Goal: Complete application form

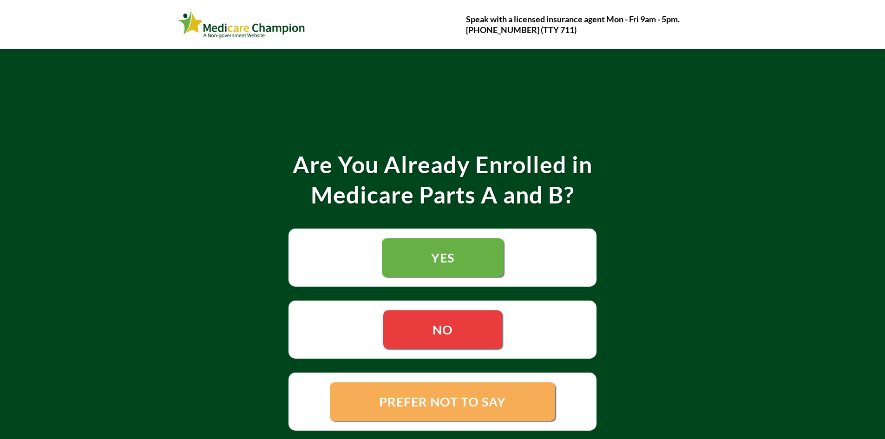
scroll to position [35, 0]
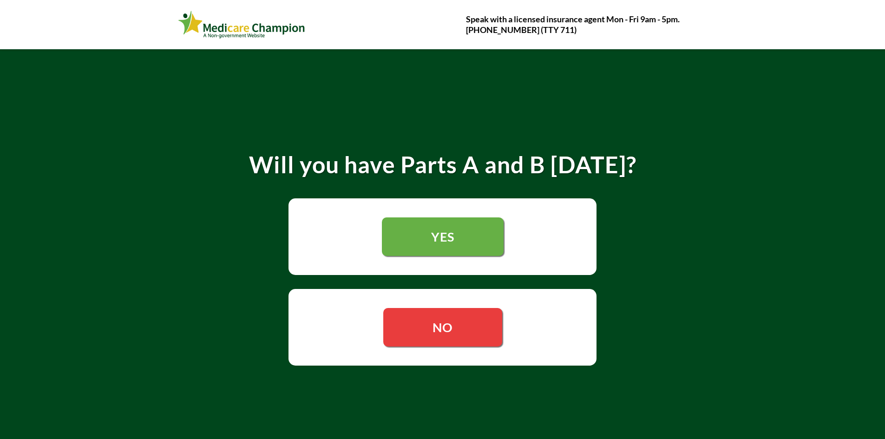
click at [449, 328] on span "NO" at bounding box center [442, 327] width 20 height 15
